Goal: Register for event/course

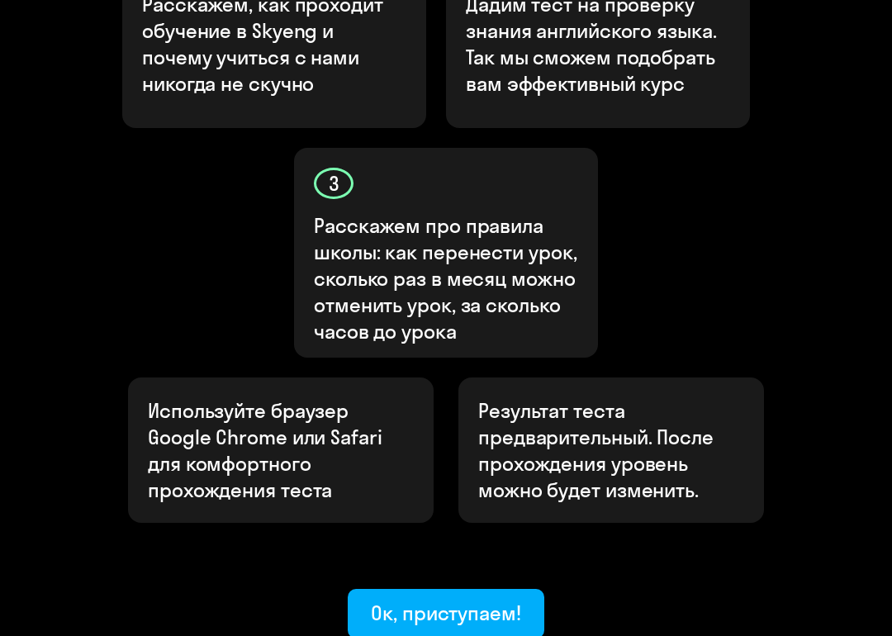
scroll to position [678, 0]
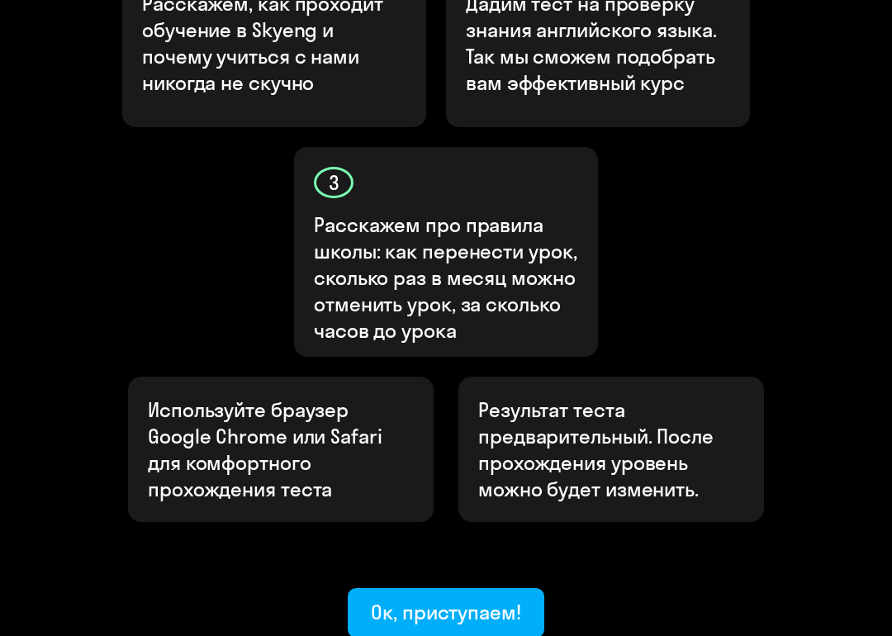
click at [497, 533] on div "Ок, приступаем!" at bounding box center [446, 612] width 150 height 26
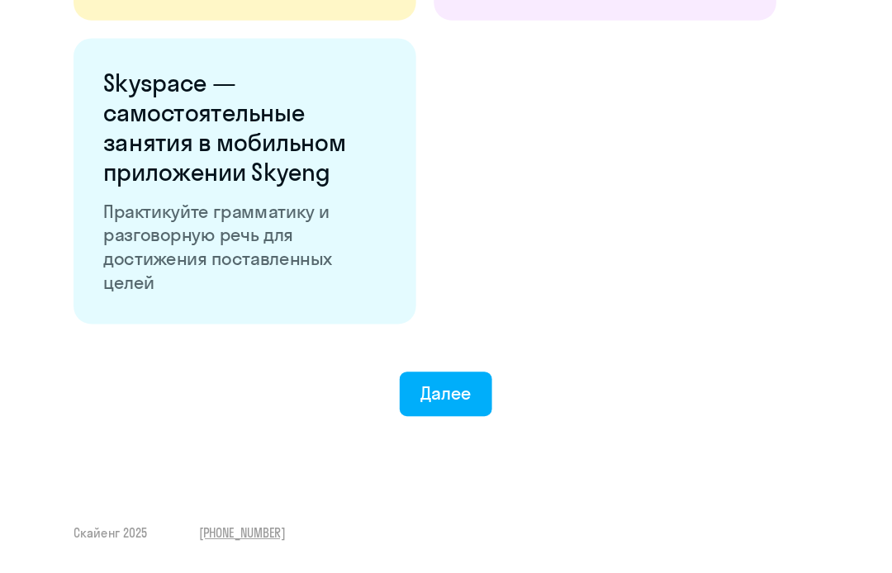
scroll to position [3061, 0]
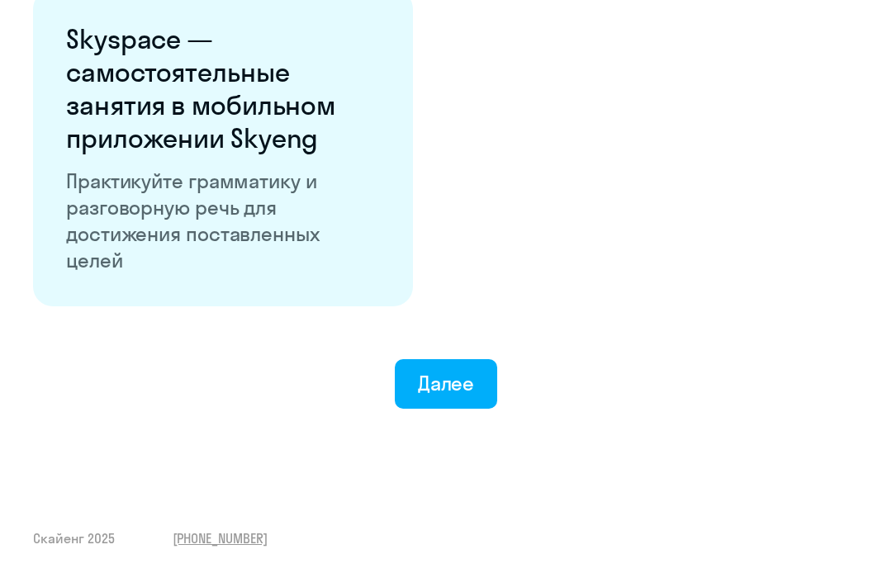
click at [453, 392] on div "Далее" at bounding box center [446, 383] width 57 height 26
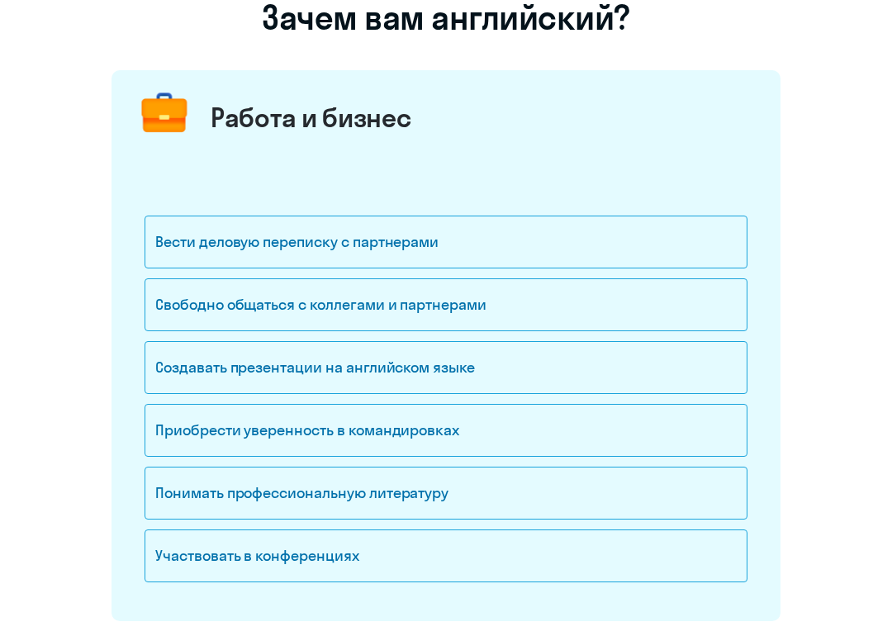
scroll to position [145, 0]
click at [722, 241] on div "Вести деловую переписку с партнерами" at bounding box center [446, 242] width 603 height 53
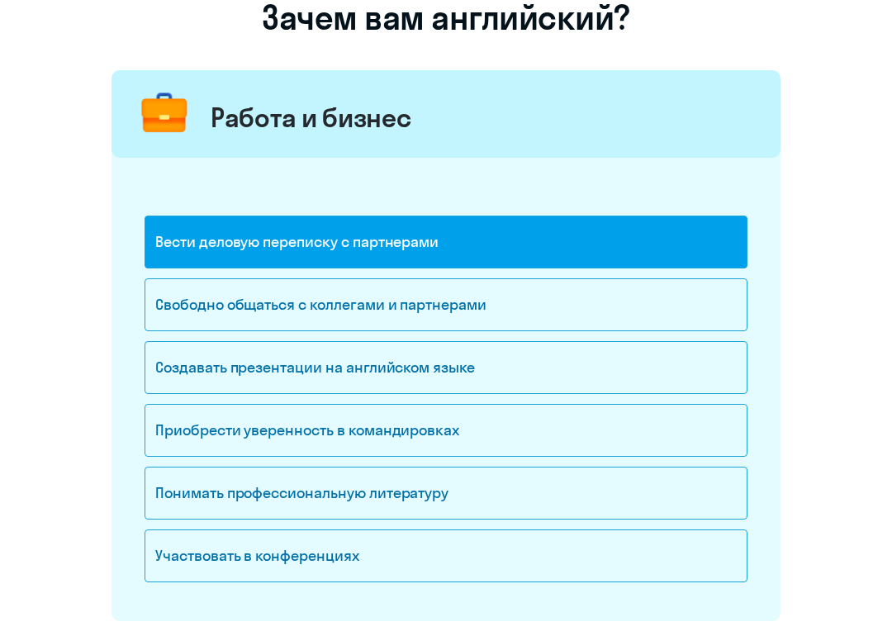
click at [678, 318] on div "Свободно общаться с коллегами и партнерами" at bounding box center [446, 304] width 603 height 53
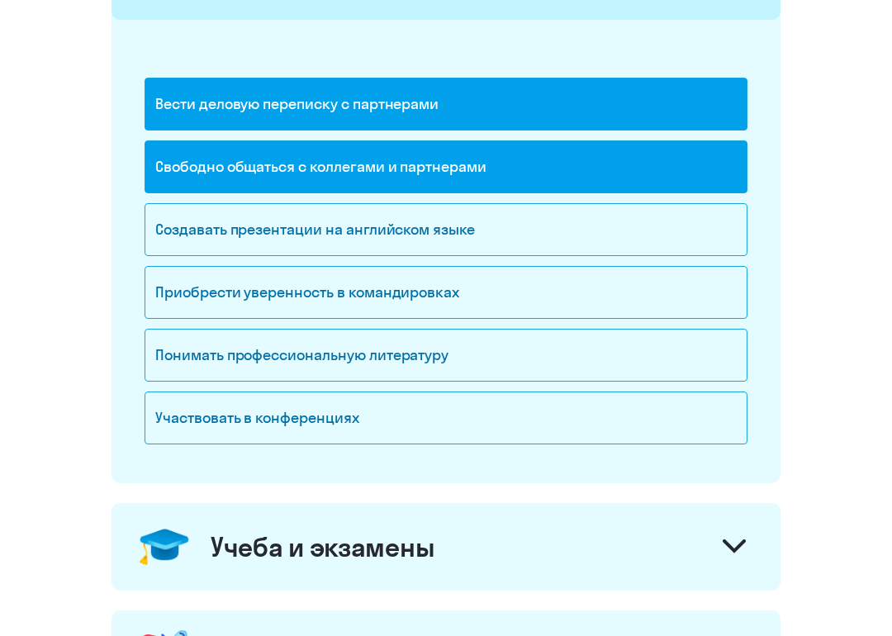
scroll to position [282, 0]
click at [687, 242] on div "Создавать презентации на английском языке" at bounding box center [446, 229] width 603 height 53
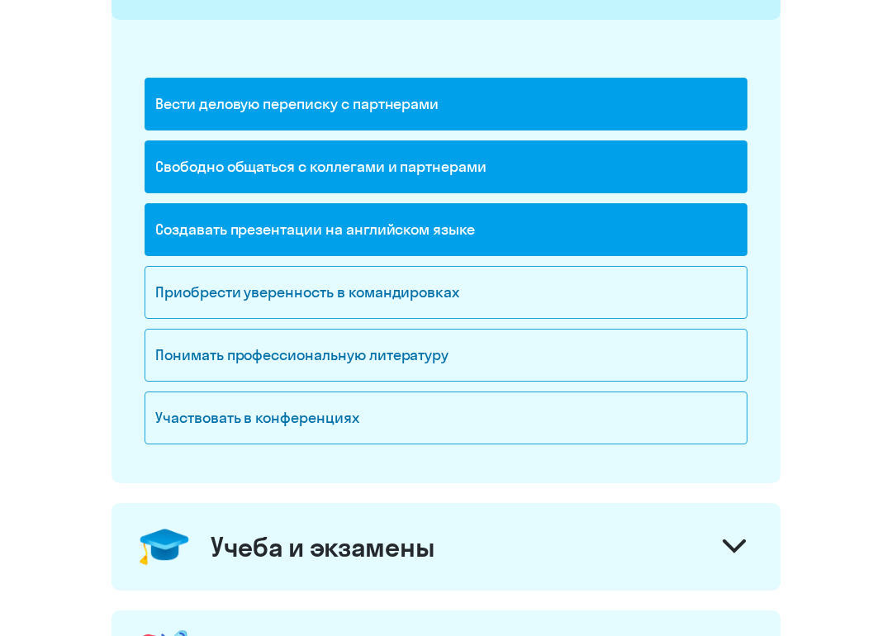
click at [661, 287] on div "Приобрести уверенность в командировках" at bounding box center [446, 292] width 603 height 53
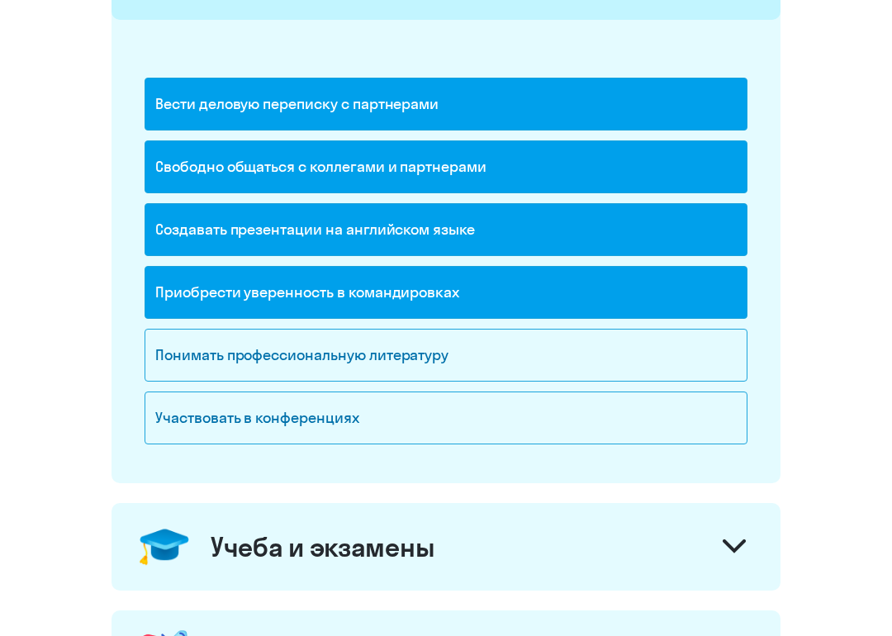
click at [585, 358] on div "Понимать профессиональную литературу" at bounding box center [446, 355] width 603 height 53
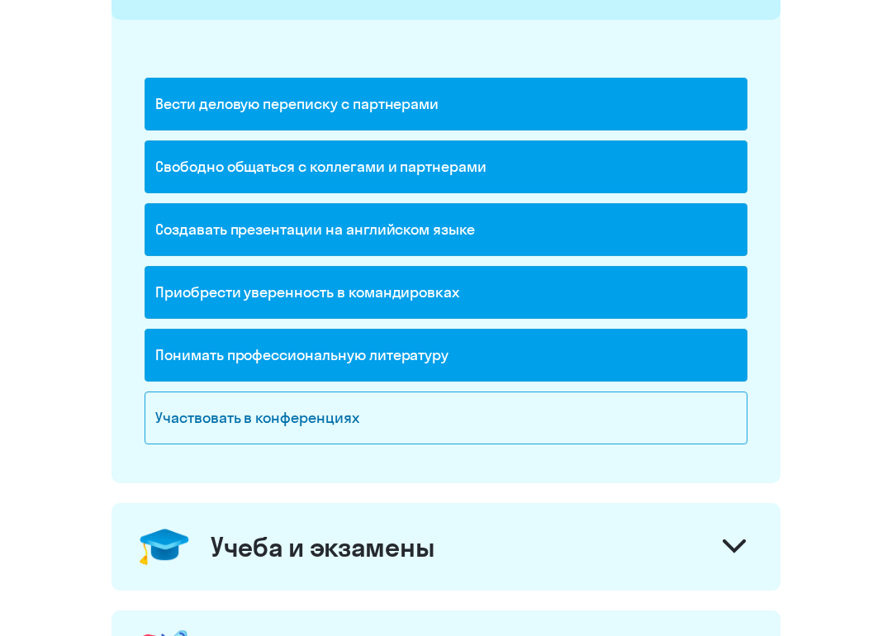
click at [531, 420] on div "Участвовать в конференциях" at bounding box center [446, 417] width 603 height 53
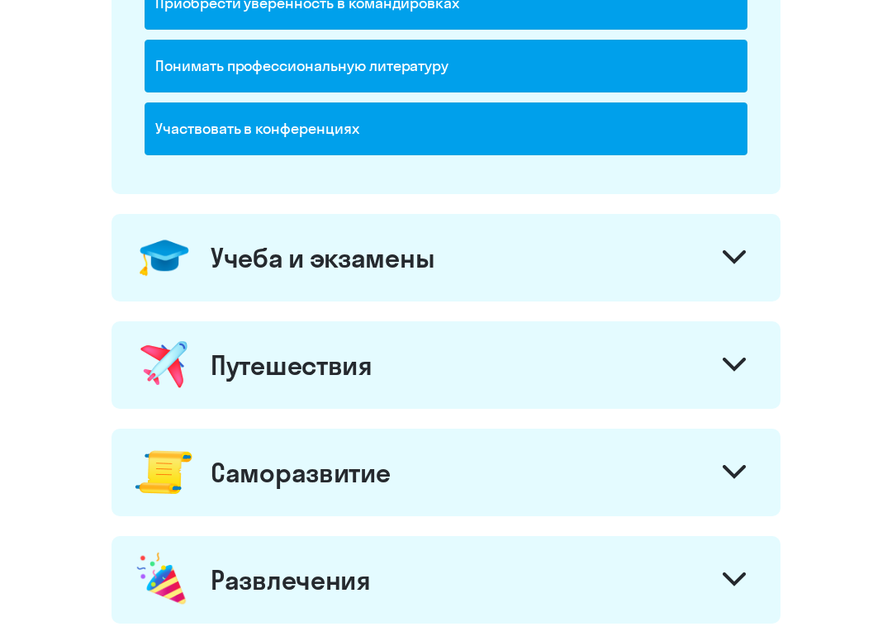
scroll to position [571, 0]
click at [723, 272] on div at bounding box center [734, 259] width 40 height 40
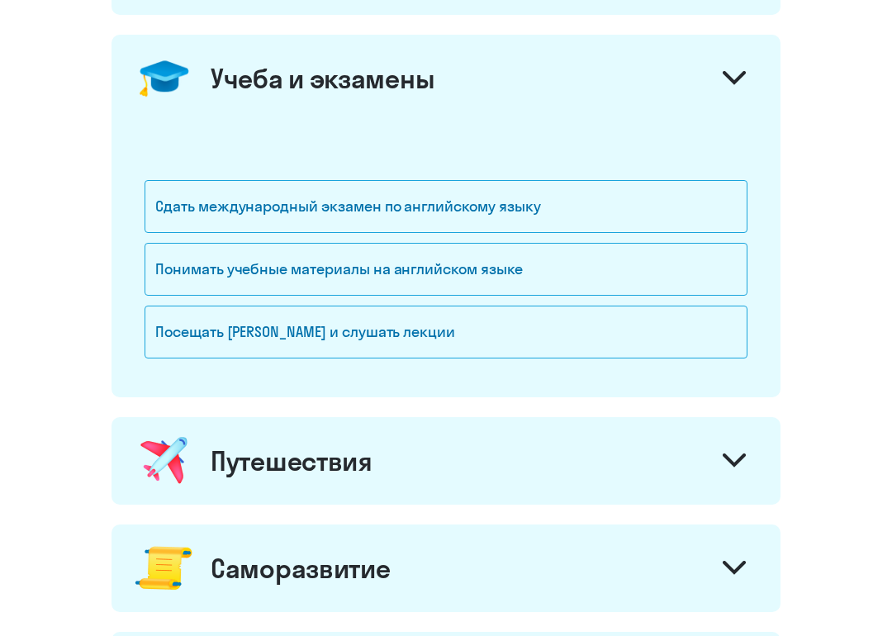
scroll to position [751, 0]
click at [685, 277] on div "Понимать учебные материалы на английском языке" at bounding box center [446, 269] width 603 height 53
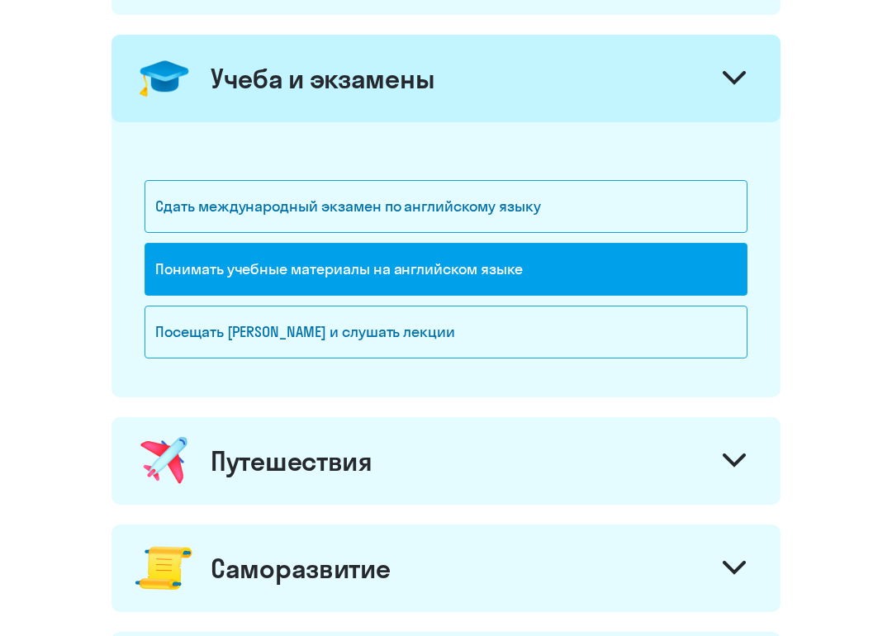
click at [604, 344] on div "Посещать [PERSON_NAME] и слушать лекции" at bounding box center [446, 332] width 603 height 53
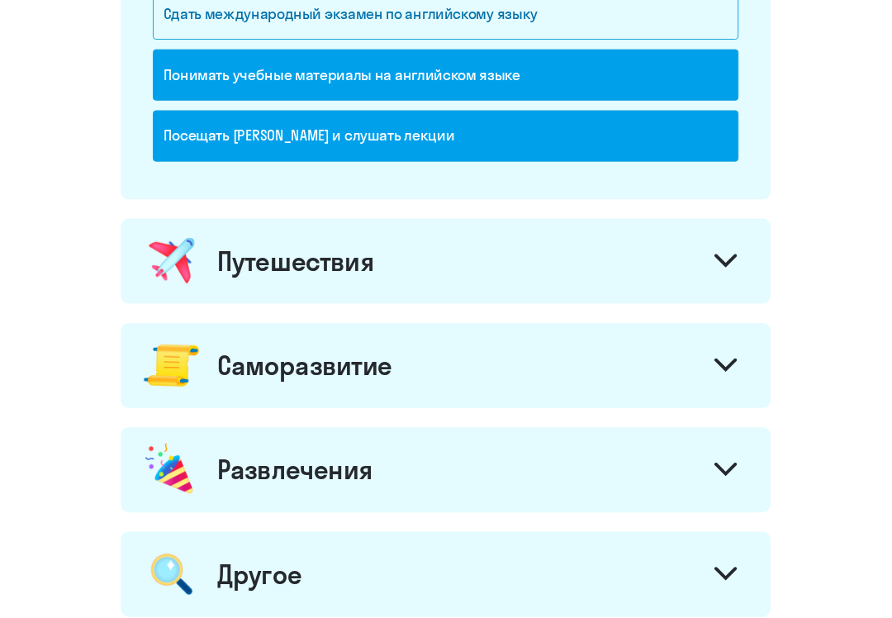
scroll to position [943, 0]
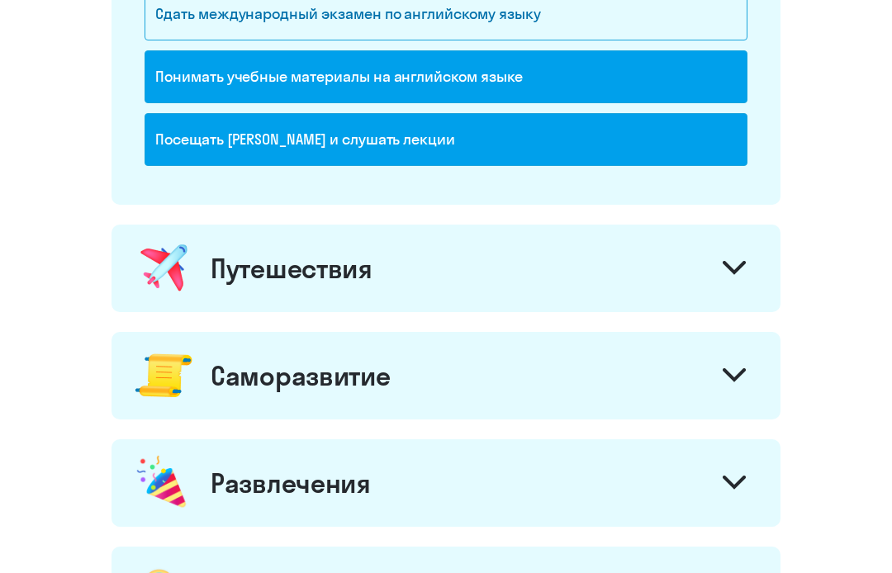
click at [633, 272] on div "Путешествия" at bounding box center [445, 269] width 669 height 88
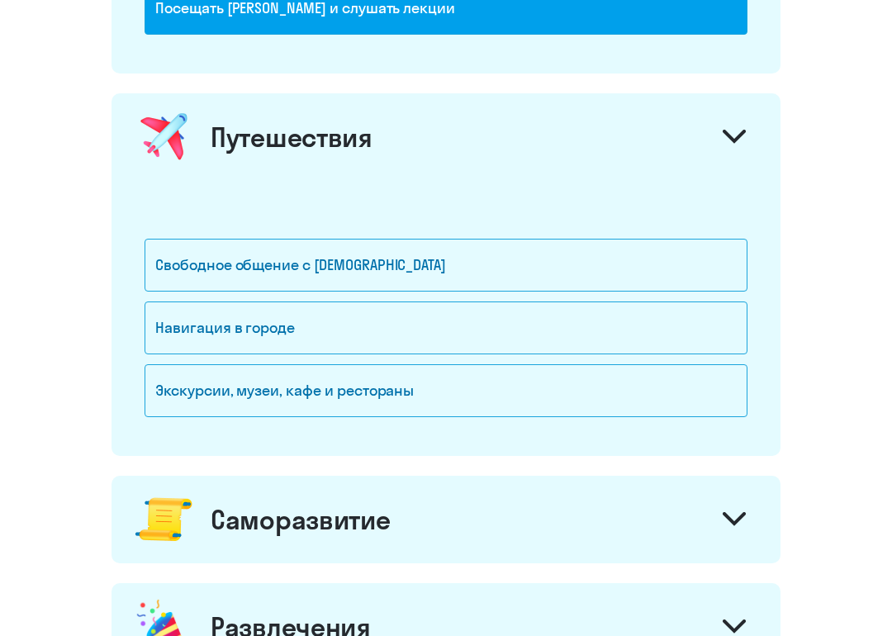
scroll to position [1074, 0]
click at [675, 279] on div "Свободное общение с [DEMOGRAPHIC_DATA]" at bounding box center [446, 265] width 603 height 53
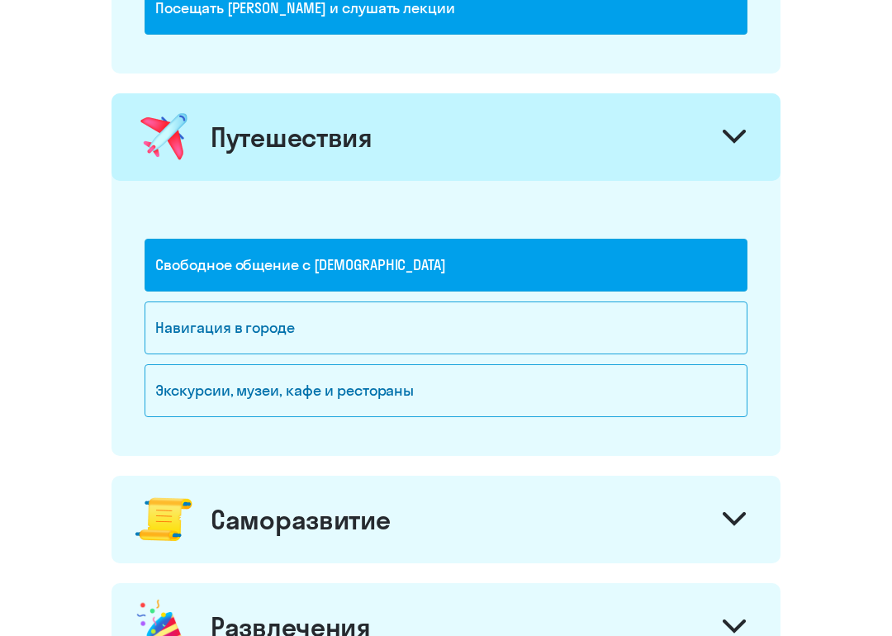
click at [595, 334] on div "Навигация в городе" at bounding box center [446, 327] width 603 height 53
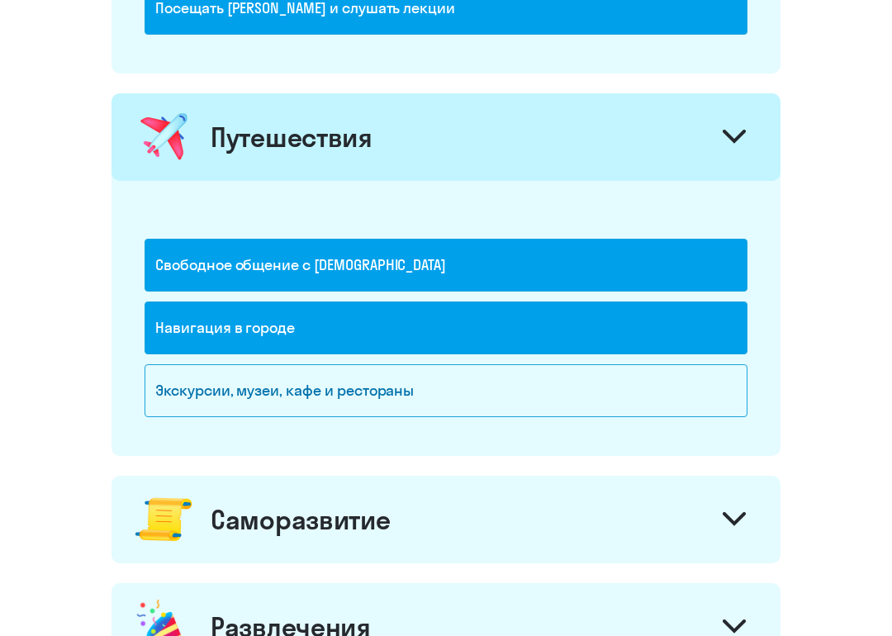
click at [534, 396] on div "Экскурсии, музеи, кафе и рестораны" at bounding box center [446, 390] width 603 height 53
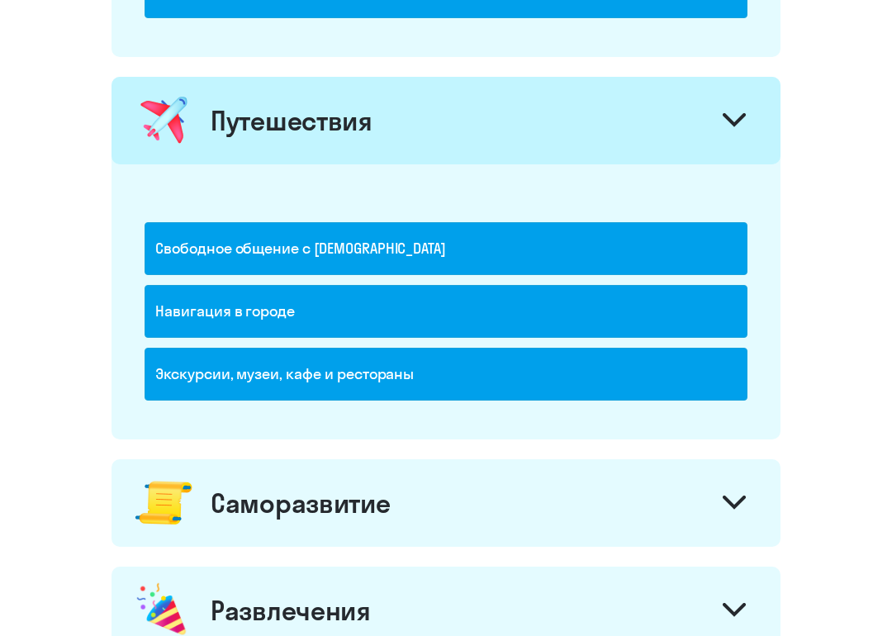
scroll to position [1269, 0]
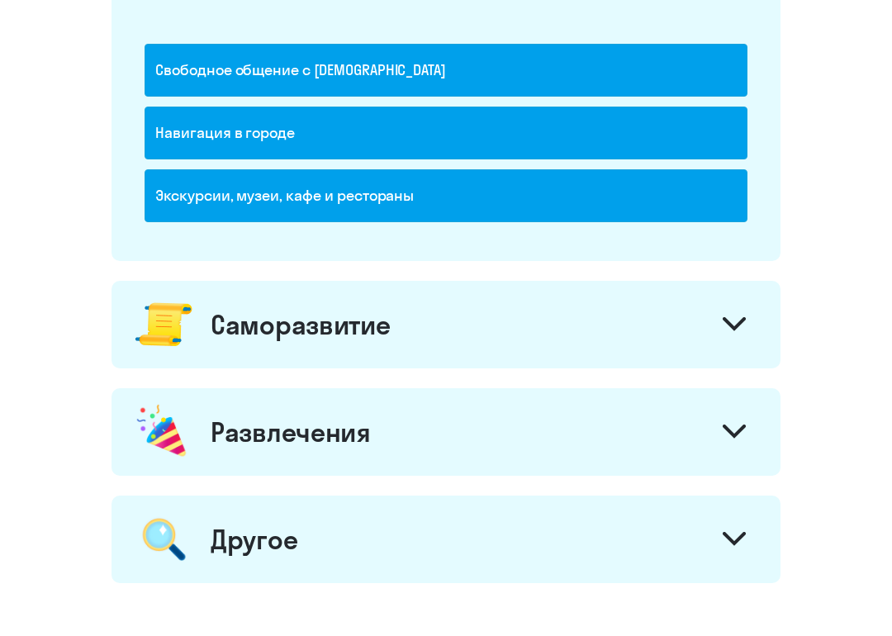
click at [617, 321] on div "Саморазвитие" at bounding box center [445, 325] width 669 height 88
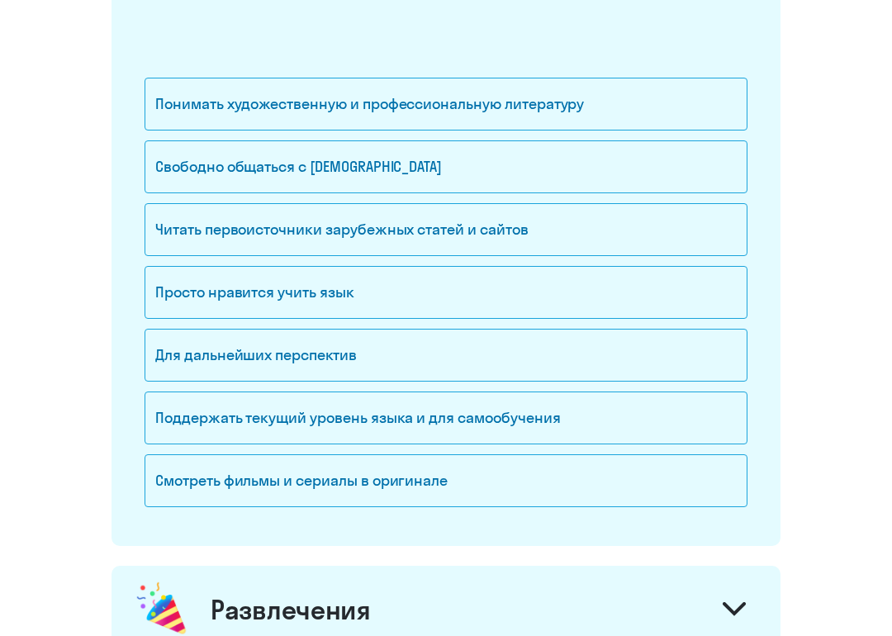
scroll to position [1618, 0]
click at [638, 185] on div "Свободно общаться с [DEMOGRAPHIC_DATA]" at bounding box center [446, 166] width 603 height 53
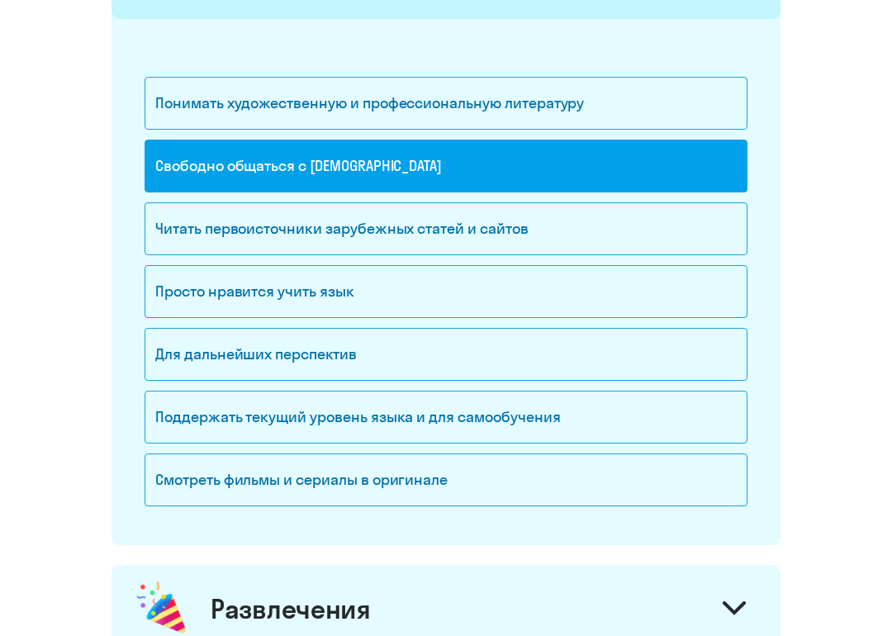
click at [623, 236] on div "Читать первоисточники зарубежных статей и сайтов" at bounding box center [446, 228] width 603 height 53
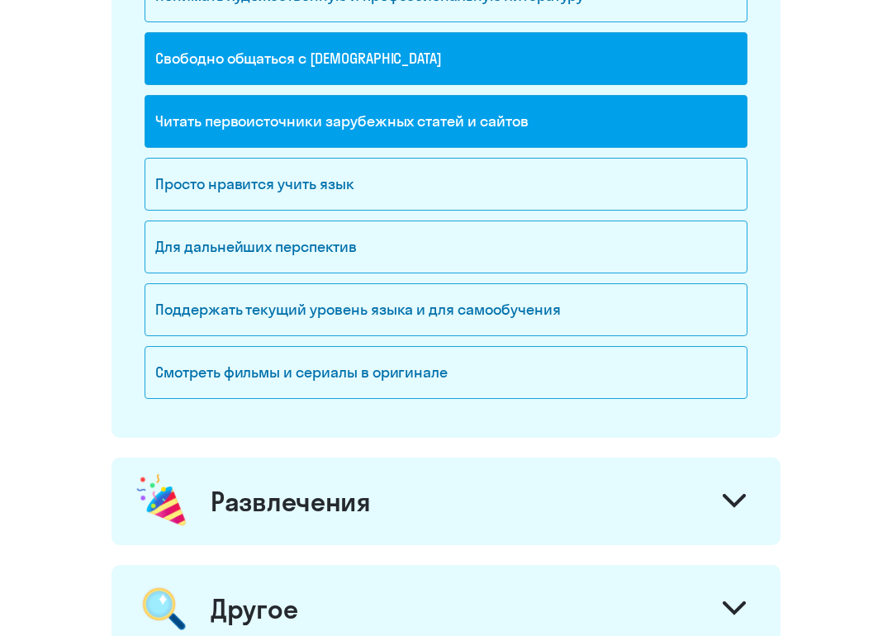
scroll to position [1728, 0]
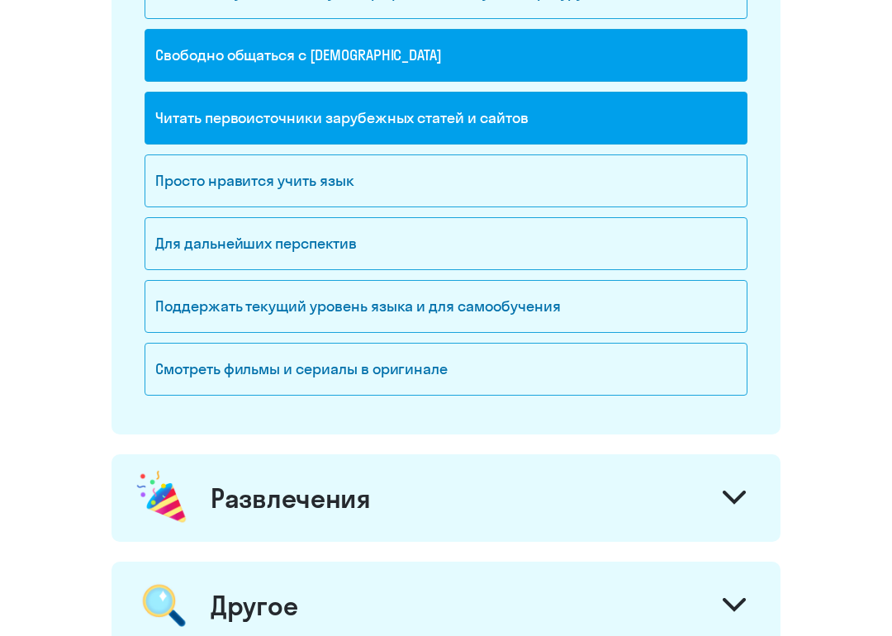
click at [606, 248] on div "Для дальнейших перспектив" at bounding box center [446, 243] width 603 height 53
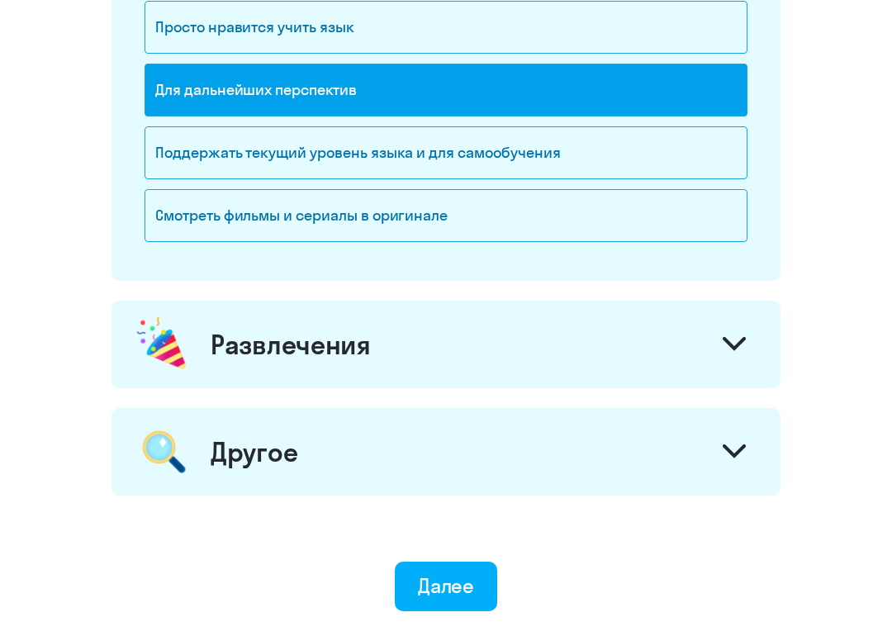
scroll to position [1883, 0]
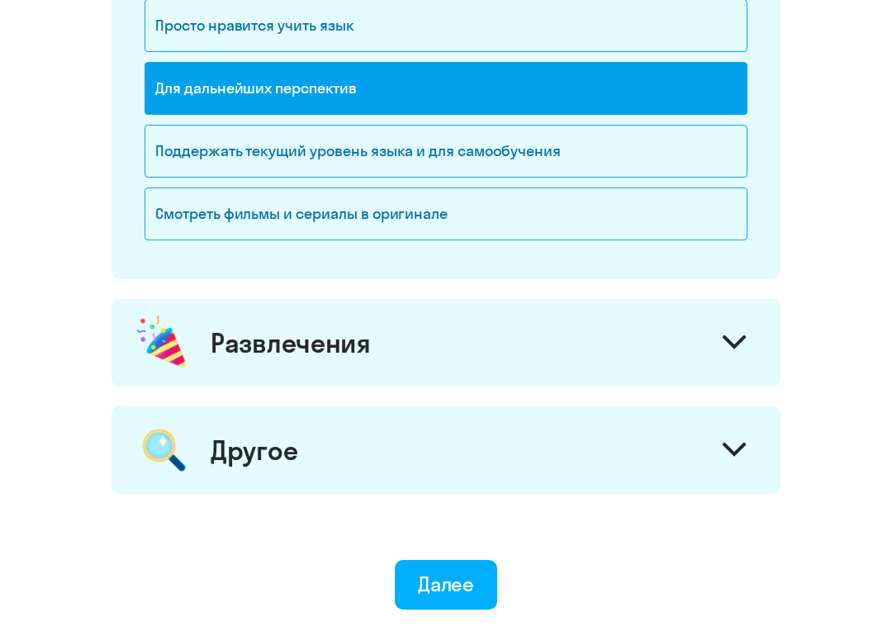
click at [496, 345] on div "Развлечения" at bounding box center [445, 344] width 669 height 88
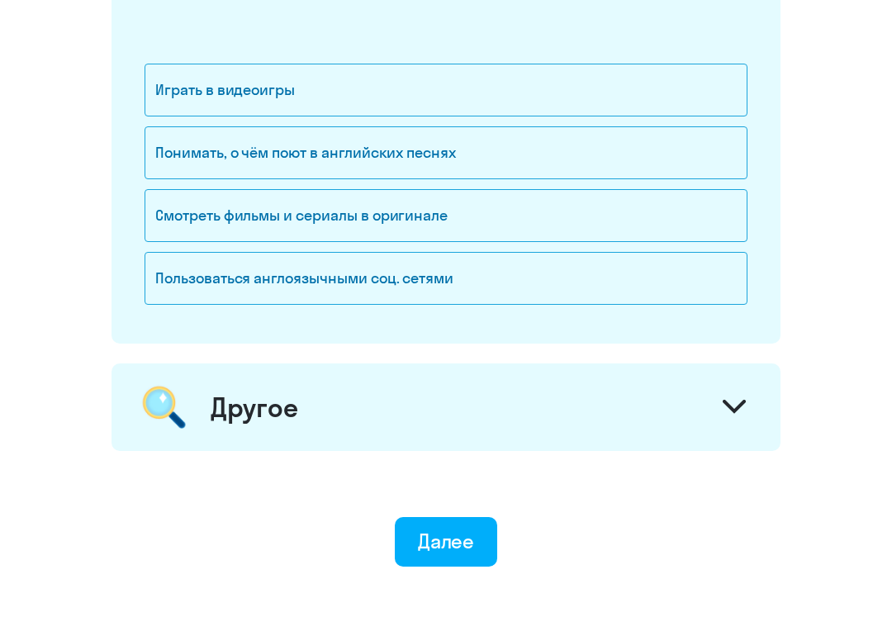
scroll to position [2265, 0]
click at [628, 171] on div "Понимать, о чём поют в английских песнях" at bounding box center [446, 152] width 603 height 53
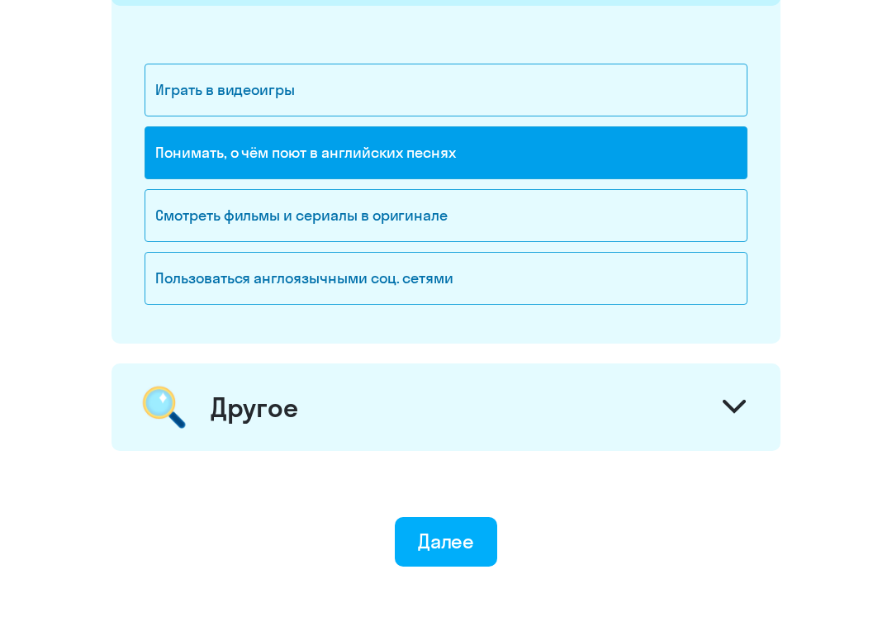
click at [639, 220] on div "Смотреть фильмы и сериалы в оригинале" at bounding box center [446, 215] width 603 height 53
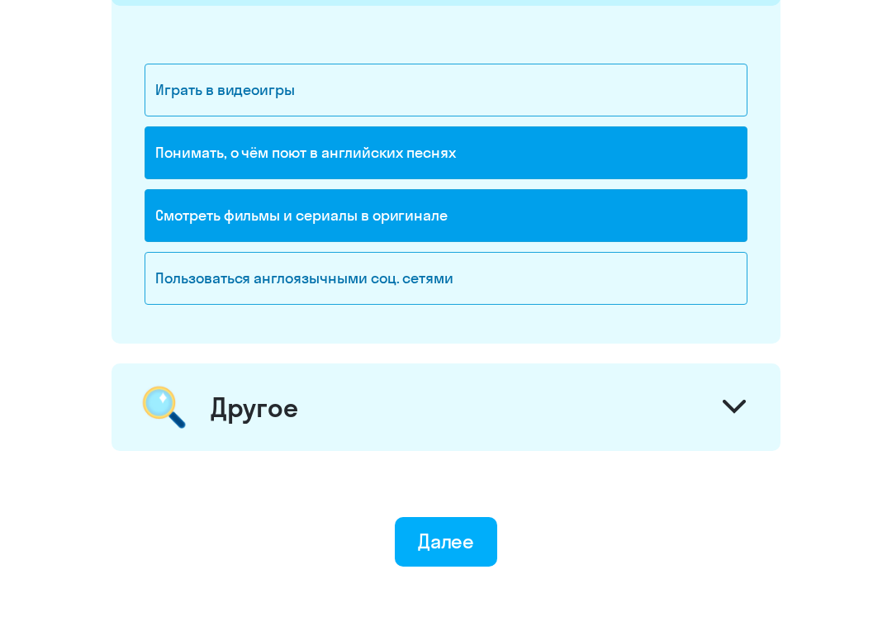
click at [469, 424] on div "Другое" at bounding box center [445, 407] width 669 height 88
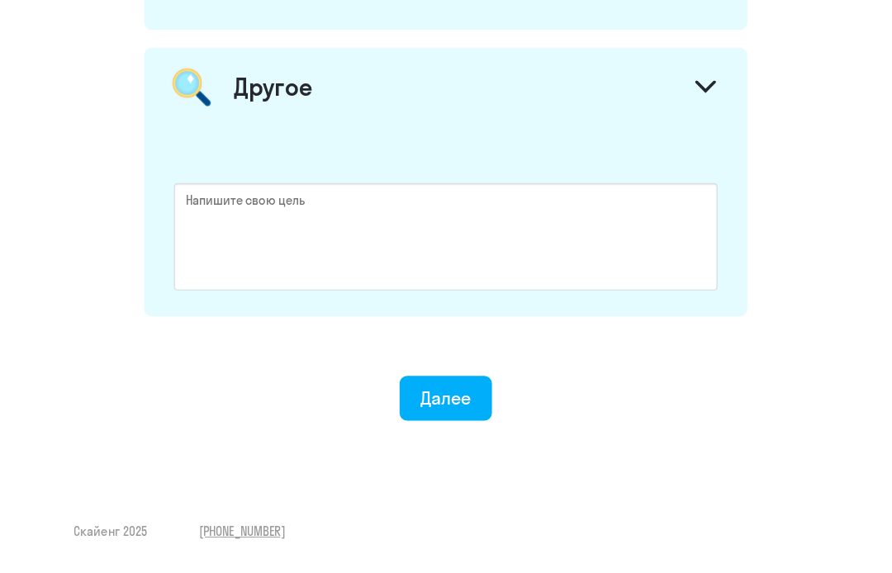
scroll to position [2627, 0]
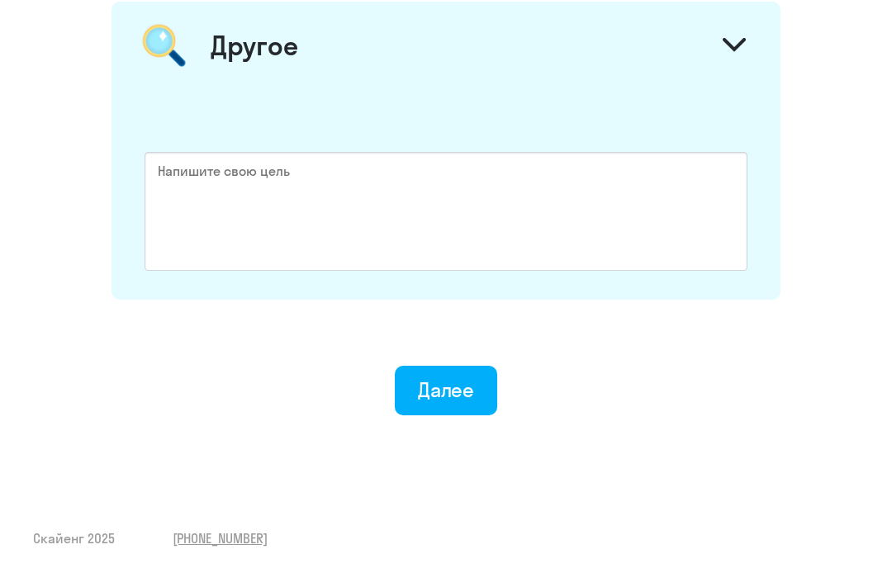
click at [453, 400] on div "Далее" at bounding box center [446, 390] width 57 height 26
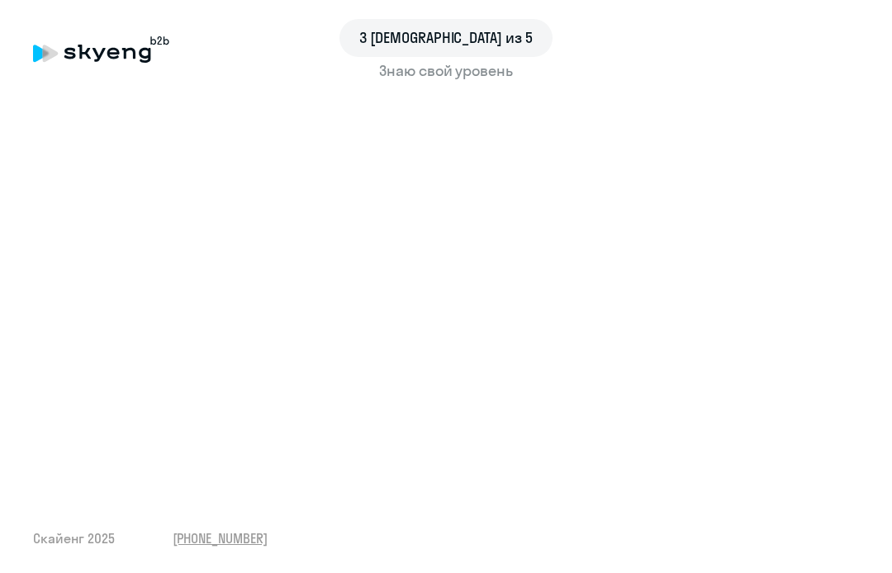
click at [201, 486] on div "3 шаг из 5 Знаю свой уровень Скайенг 2025 [PHONE_NUMBER]" at bounding box center [446, 286] width 892 height 573
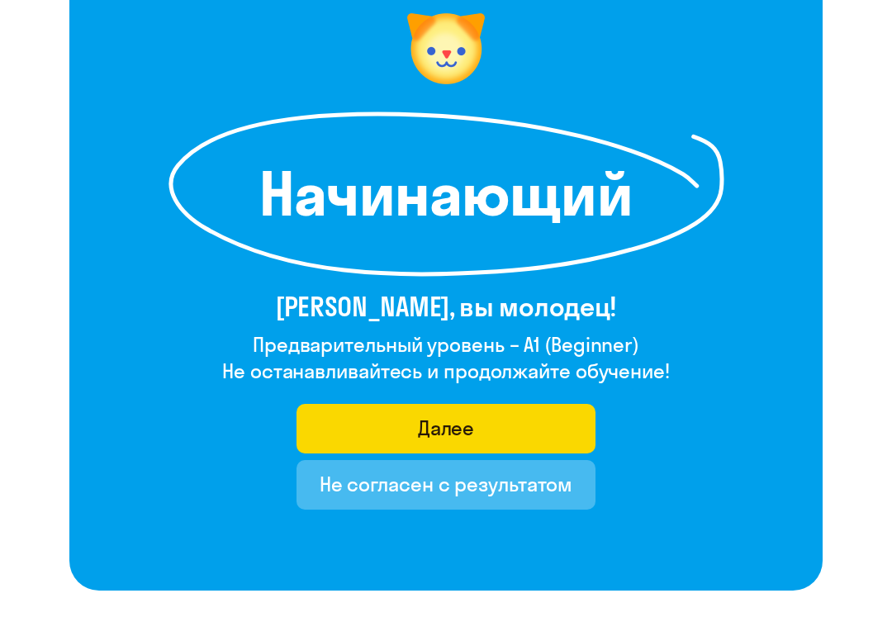
scroll to position [149, 0]
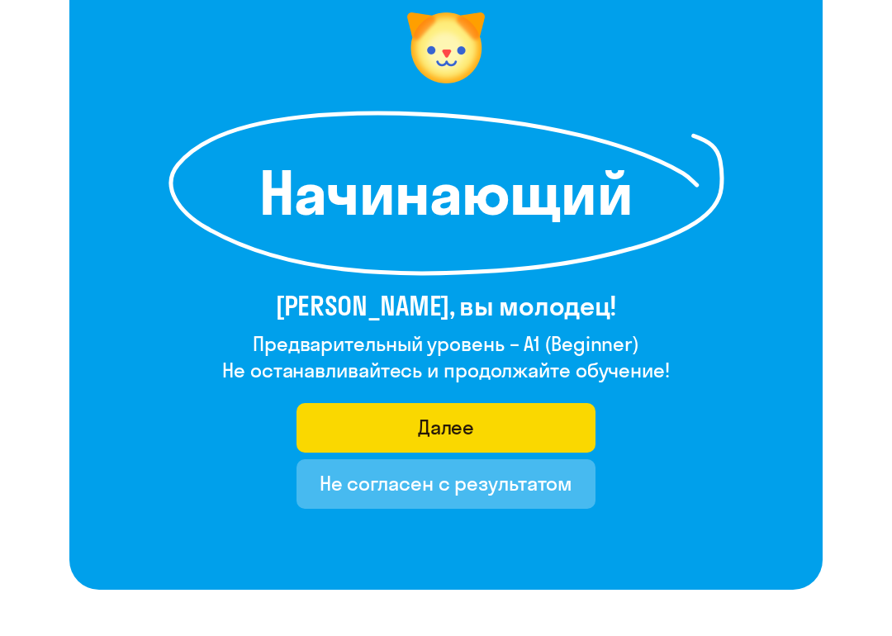
click at [463, 422] on div "Далее" at bounding box center [446, 428] width 57 height 26
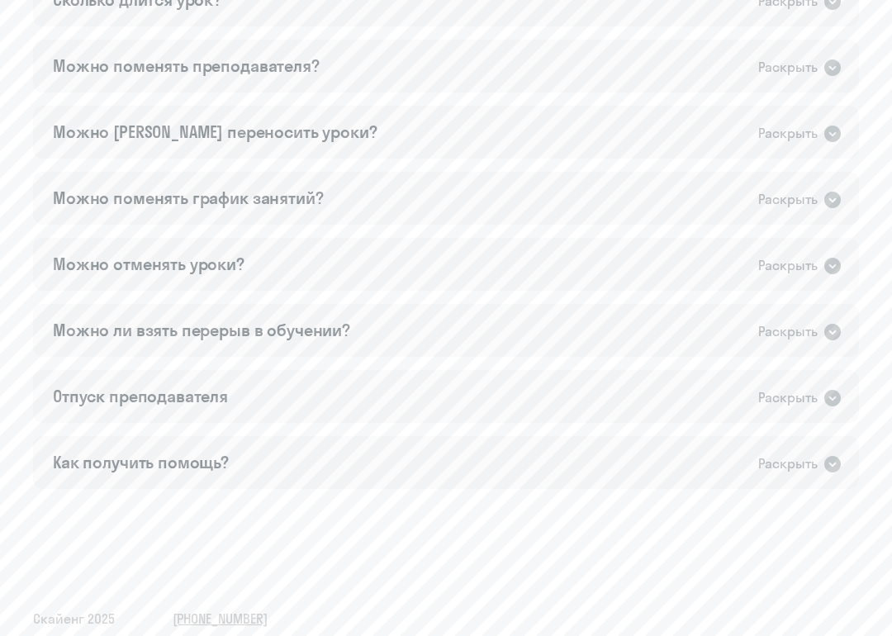
scroll to position [1540, 0]
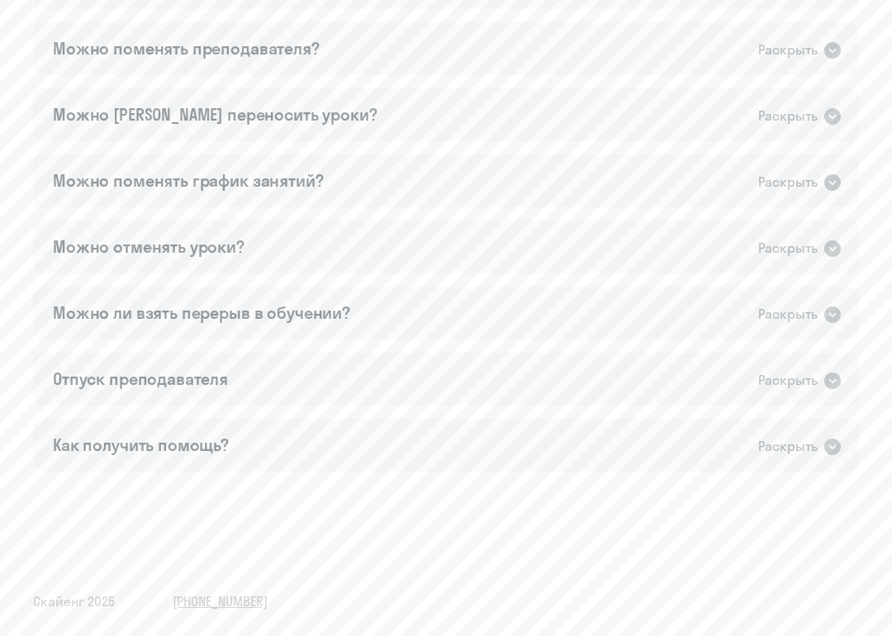
click at [836, 376] on icon at bounding box center [832, 380] width 17 height 17
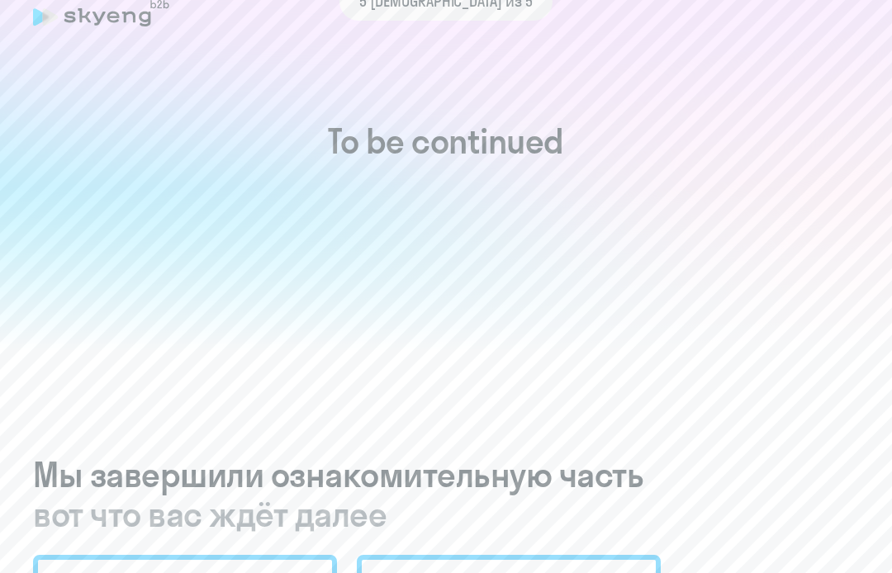
scroll to position [0, 0]
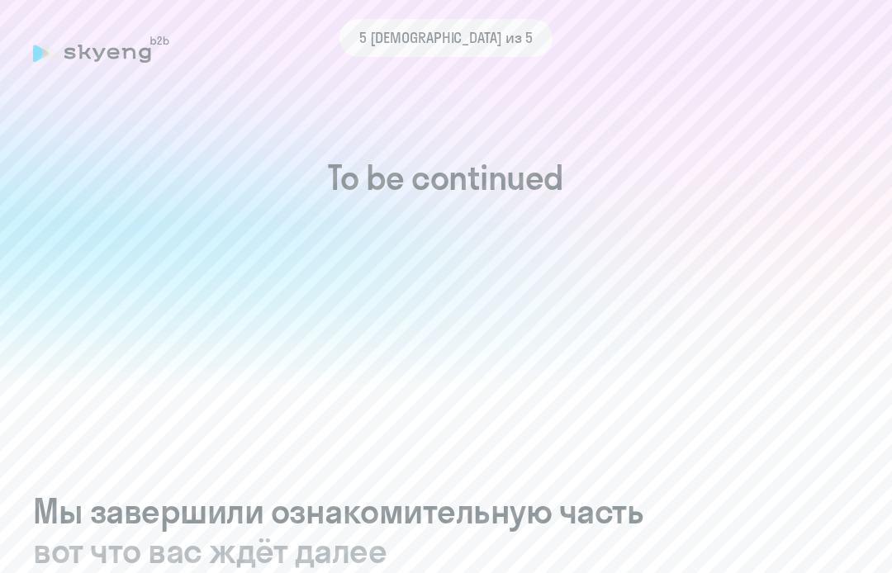
click at [98, 50] on div "5 [DEMOGRAPHIC_DATA] из 5" at bounding box center [446, 38] width 826 height 38
click at [45, 48] on div "5 [DEMOGRAPHIC_DATA] из 5" at bounding box center [446, 38] width 826 height 38
click at [100, 54] on div "5 [DEMOGRAPHIC_DATA] из 5" at bounding box center [446, 38] width 826 height 38
click at [150, 56] on div "5 [DEMOGRAPHIC_DATA] из 5" at bounding box center [446, 38] width 826 height 38
click at [116, 63] on div "5 [DEMOGRAPHIC_DATA] из 5" at bounding box center [446, 50] width 826 height 38
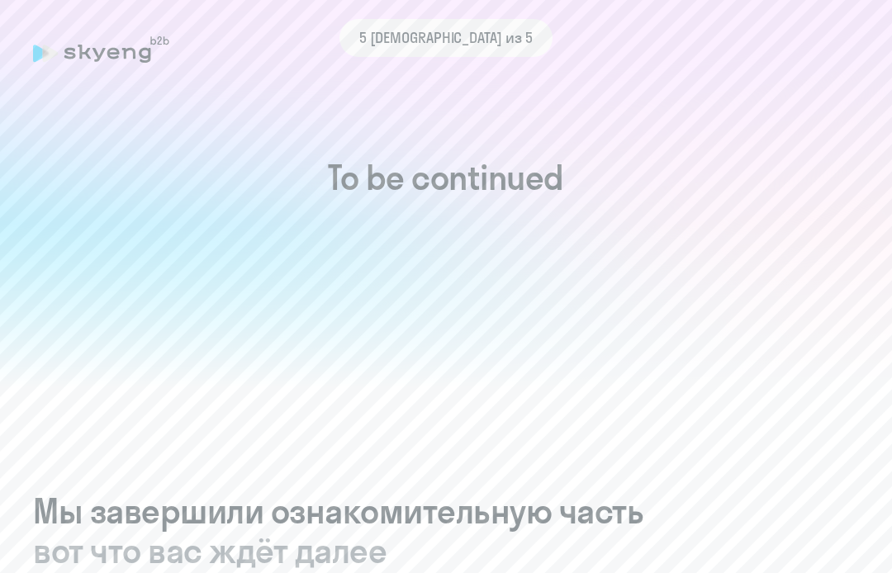
click at [102, 64] on div "5 [DEMOGRAPHIC_DATA] из 5" at bounding box center [446, 50] width 826 height 38
